Goal: Go to known website: Go to known website

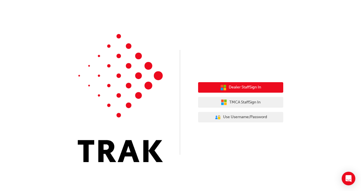
click at [258, 90] on span "Dealer Staff Sign In" at bounding box center [245, 87] width 32 height 7
click at [253, 91] on button "Dealer Staff Sign In" at bounding box center [240, 87] width 85 height 11
